Goal: Communication & Community: Answer question/provide support

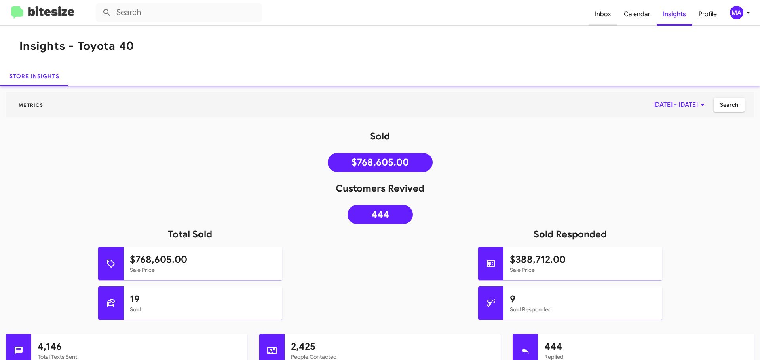
click at [605, 17] on span "Inbox" at bounding box center [602, 14] width 29 height 23
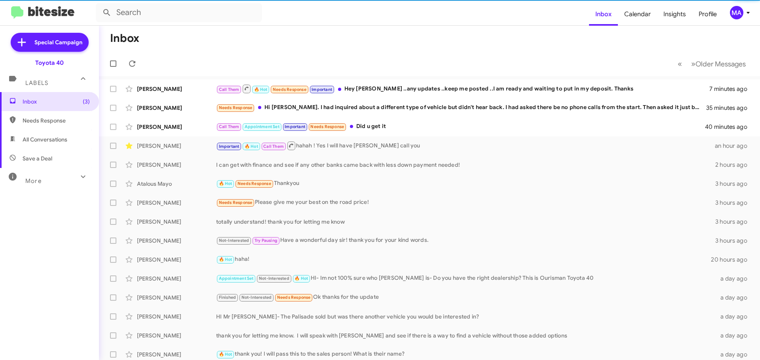
drag, startPoint x: 63, startPoint y: 137, endPoint x: 59, endPoint y: 132, distance: 6.4
click at [62, 137] on span "All Conversations" at bounding box center [45, 140] width 45 height 8
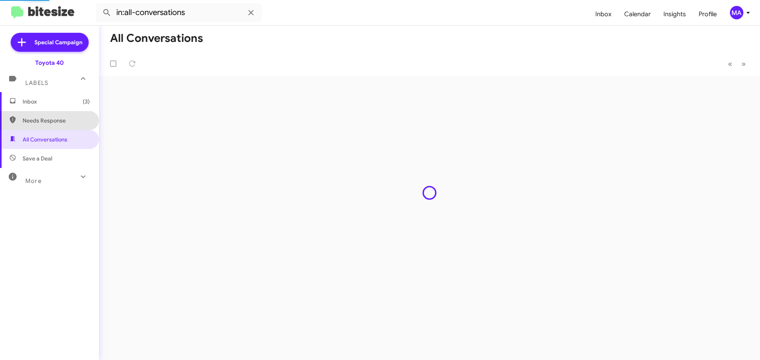
click at [58, 126] on span "Needs Response" at bounding box center [49, 120] width 99 height 19
type input "in:needs-response"
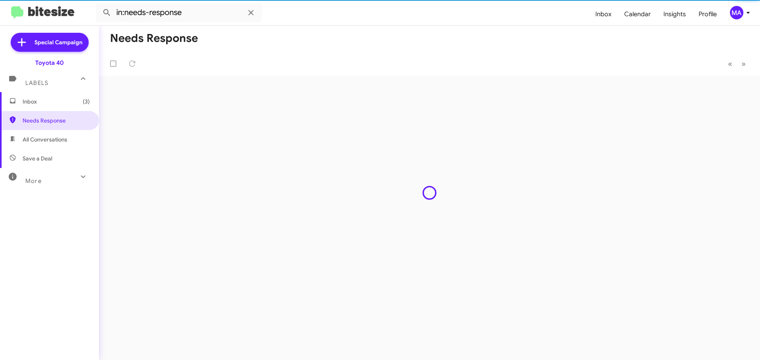
click at [52, 109] on span "Inbox (3)" at bounding box center [49, 101] width 99 height 19
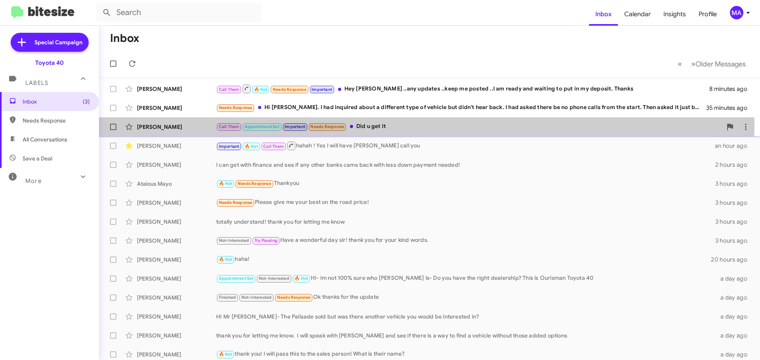
click at [394, 124] on div "Call Them Appointment Set Important Needs Response Did u get it" at bounding box center [469, 126] width 506 height 9
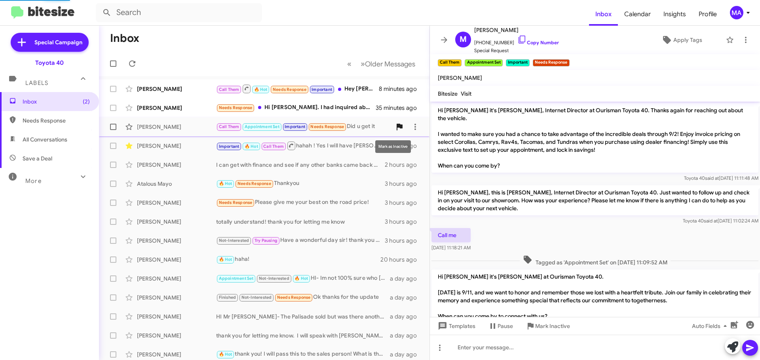
scroll to position [455, 0]
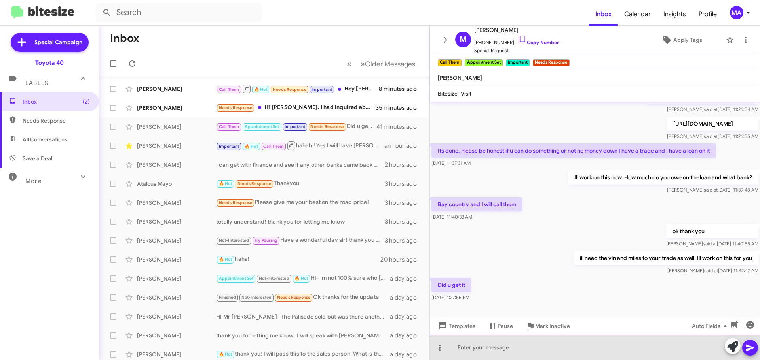
click at [519, 350] on div at bounding box center [595, 347] width 330 height 25
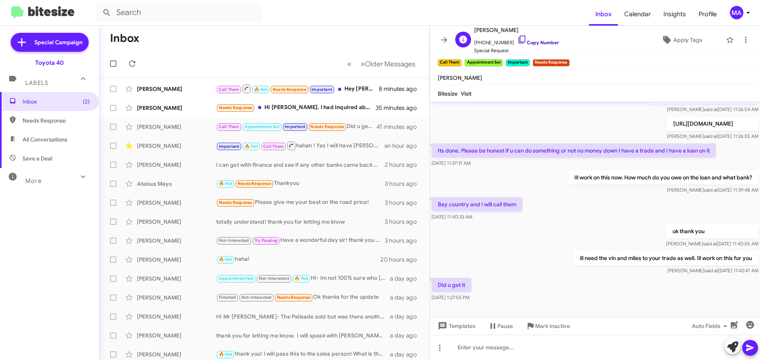
click at [517, 40] on icon at bounding box center [521, 39] width 9 height 9
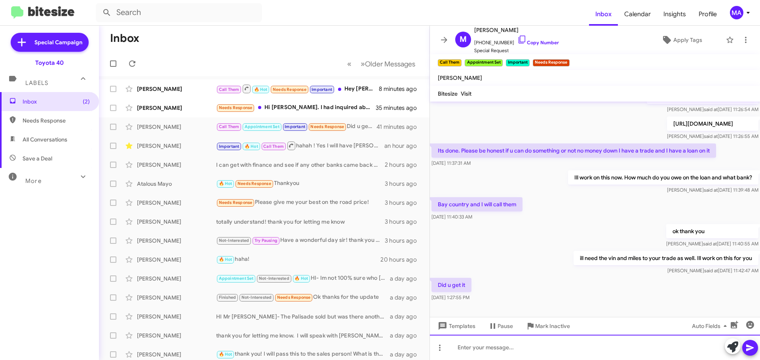
click at [513, 350] on div at bounding box center [595, 347] width 330 height 25
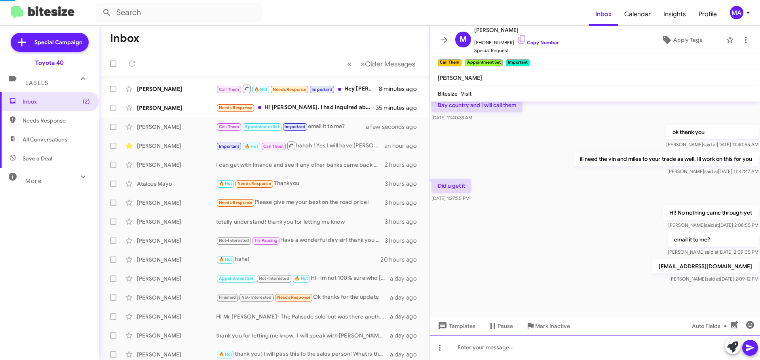
scroll to position [558, 0]
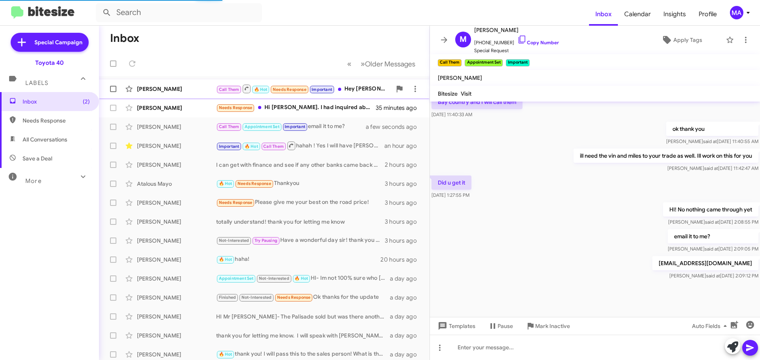
click at [188, 87] on div "[PERSON_NAME]" at bounding box center [176, 89] width 79 height 8
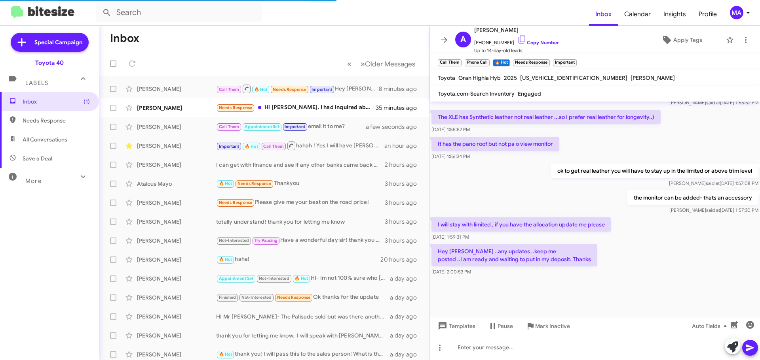
scroll to position [551, 0]
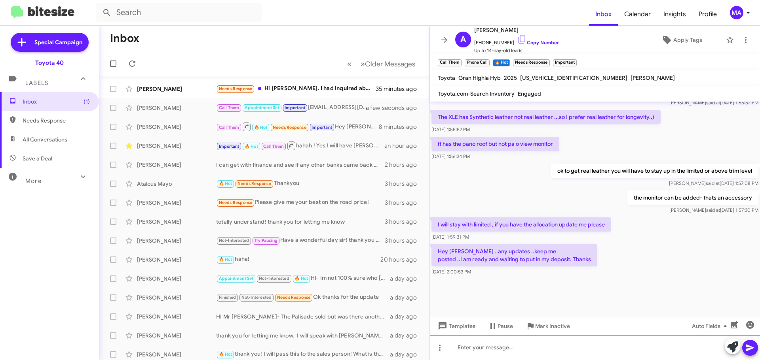
click at [515, 349] on div at bounding box center [595, 347] width 330 height 25
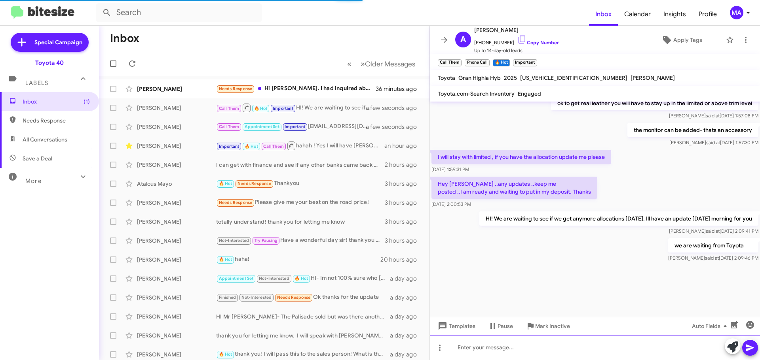
scroll to position [760, 0]
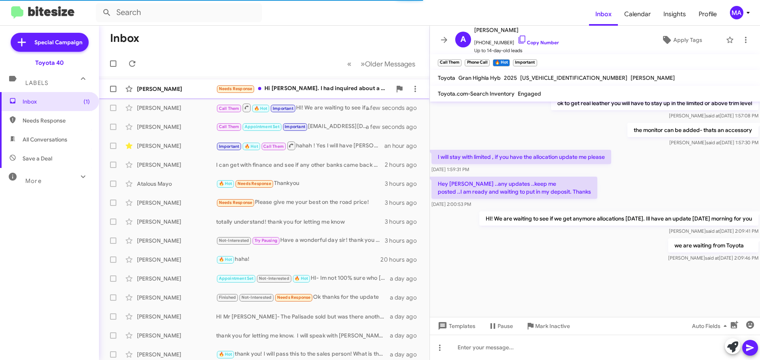
click at [314, 85] on div "Needs Response Hi [PERSON_NAME]. I had inquired about a different type of vehic…" at bounding box center [303, 88] width 175 height 9
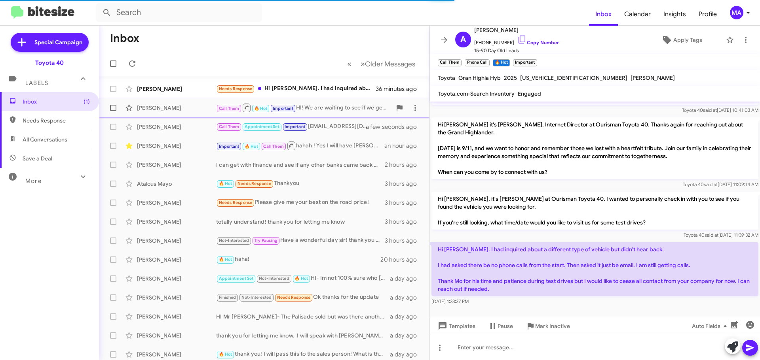
scroll to position [63, 0]
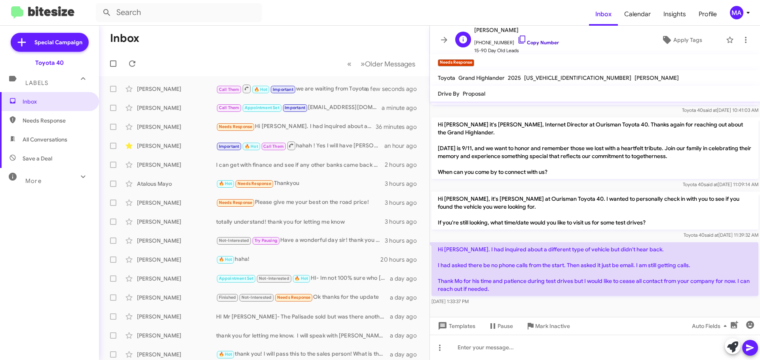
click at [517, 37] on icon at bounding box center [521, 39] width 9 height 9
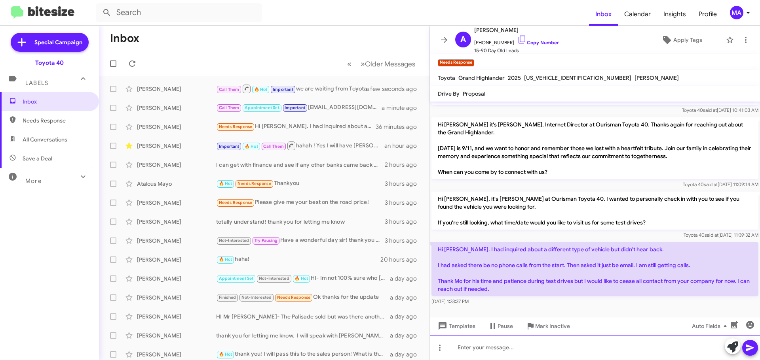
click at [484, 348] on div at bounding box center [595, 347] width 330 height 25
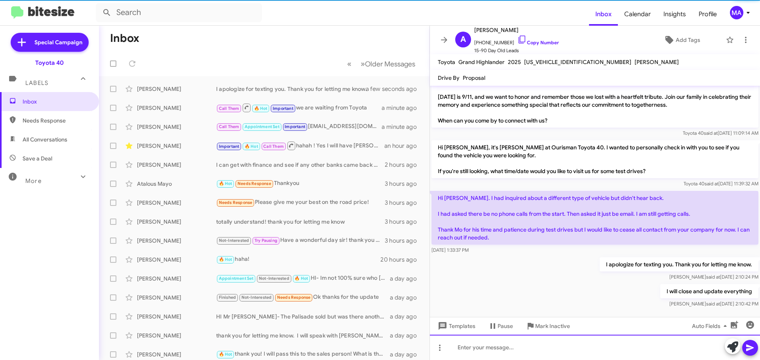
scroll to position [105, 0]
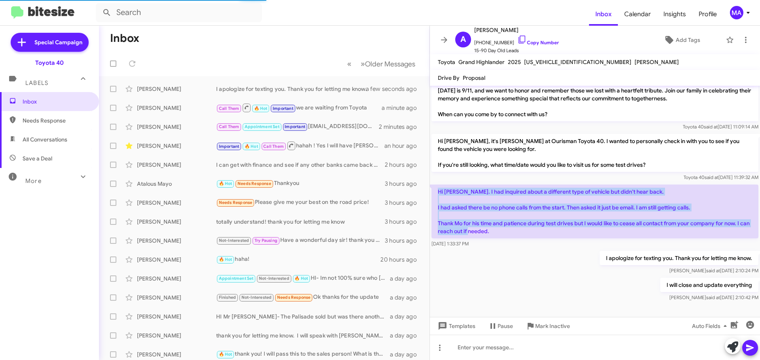
drag, startPoint x: 507, startPoint y: 230, endPoint x: 434, endPoint y: 195, distance: 80.3
click at [434, 195] on p "Hi [PERSON_NAME]. I had inquired about a different type of vehicle but didn't h…" at bounding box center [594, 212] width 327 height 54
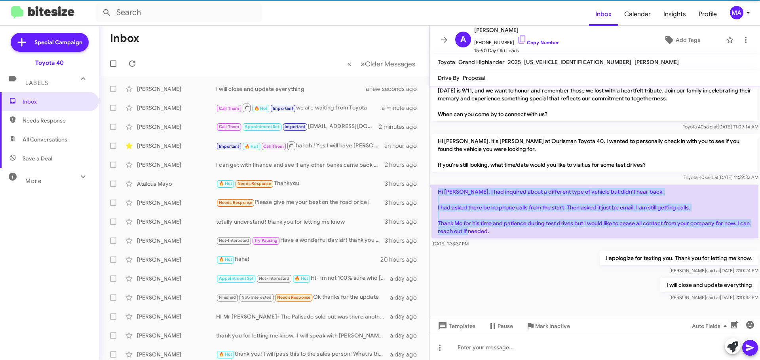
copy p "Hi [PERSON_NAME]. I had inquired about a different type of vehicle but didn't h…"
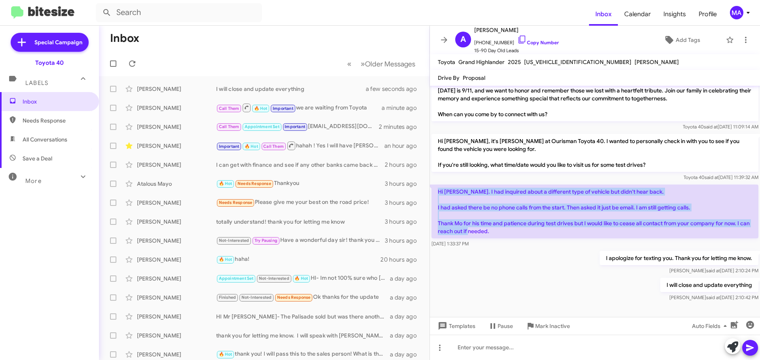
click at [63, 119] on span "Needs Response" at bounding box center [56, 121] width 67 height 8
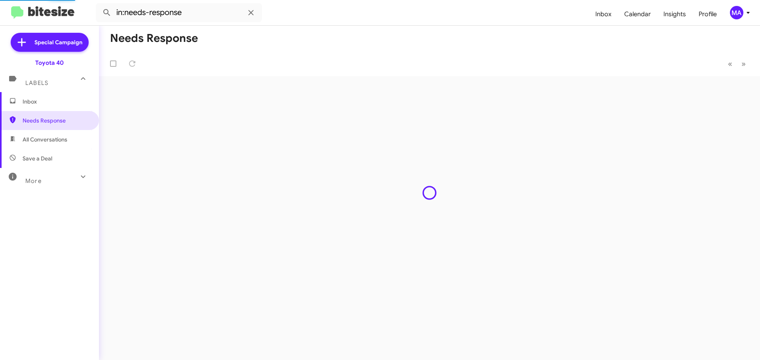
click at [64, 138] on span "All Conversations" at bounding box center [45, 140] width 45 height 8
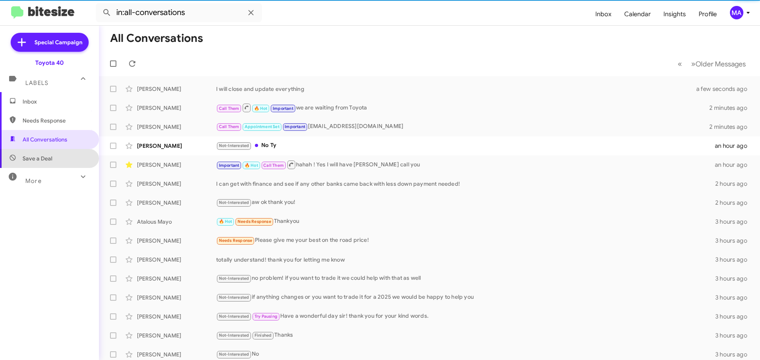
click at [63, 159] on span "Save a Deal" at bounding box center [49, 158] width 99 height 19
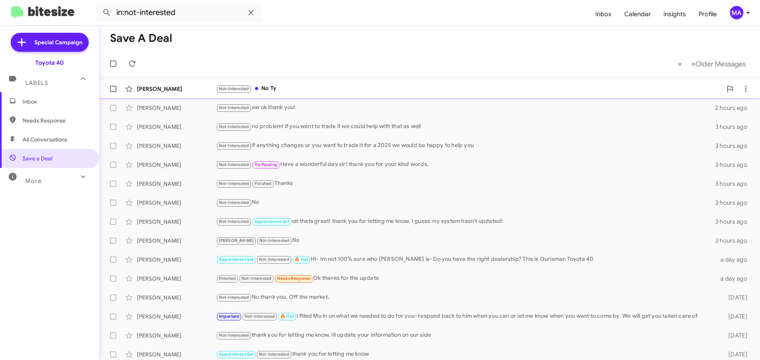
click at [277, 87] on div "Not-Interested No Ty" at bounding box center [469, 88] width 506 height 9
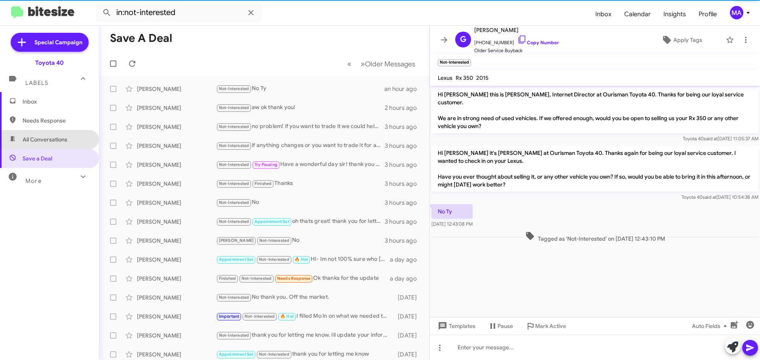
click at [70, 138] on span "All Conversations" at bounding box center [49, 139] width 99 height 19
type input "in:all-conversations"
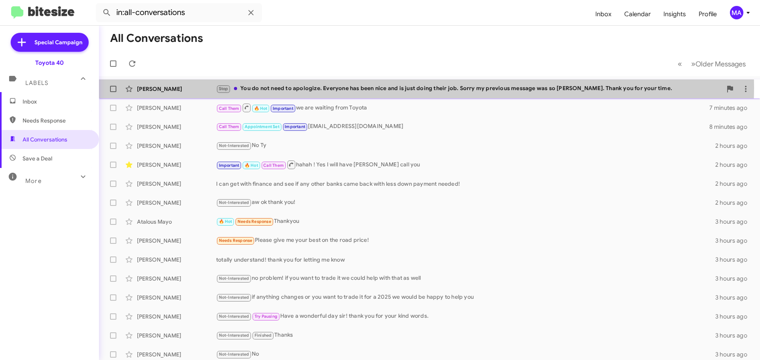
click at [360, 87] on div "Stop You do not need to apologize. Everyone has been nice and is just doing the…" at bounding box center [469, 88] width 506 height 9
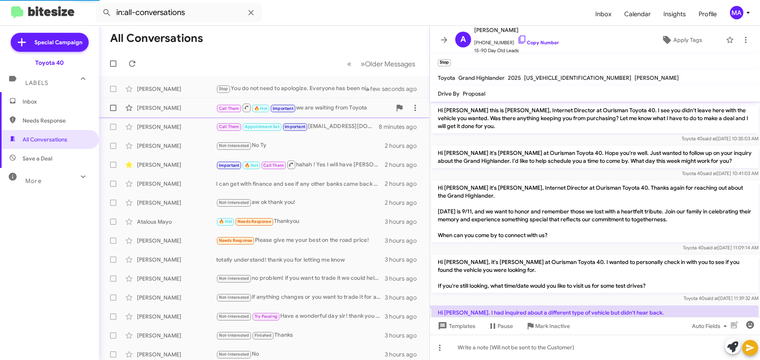
scroll to position [142, 0]
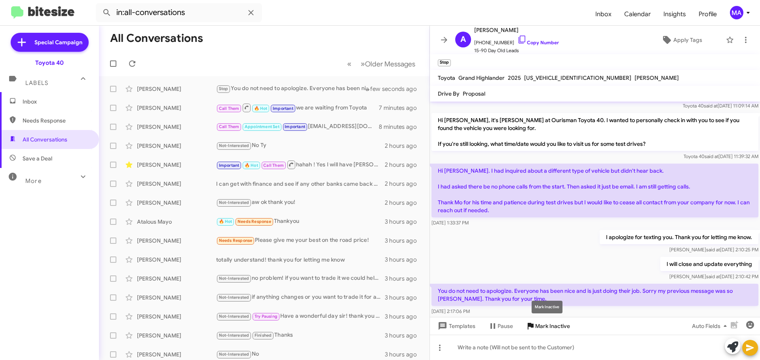
click at [548, 327] on span "Mark Inactive" at bounding box center [552, 326] width 35 height 14
